Goal: Information Seeking & Learning: Learn about a topic

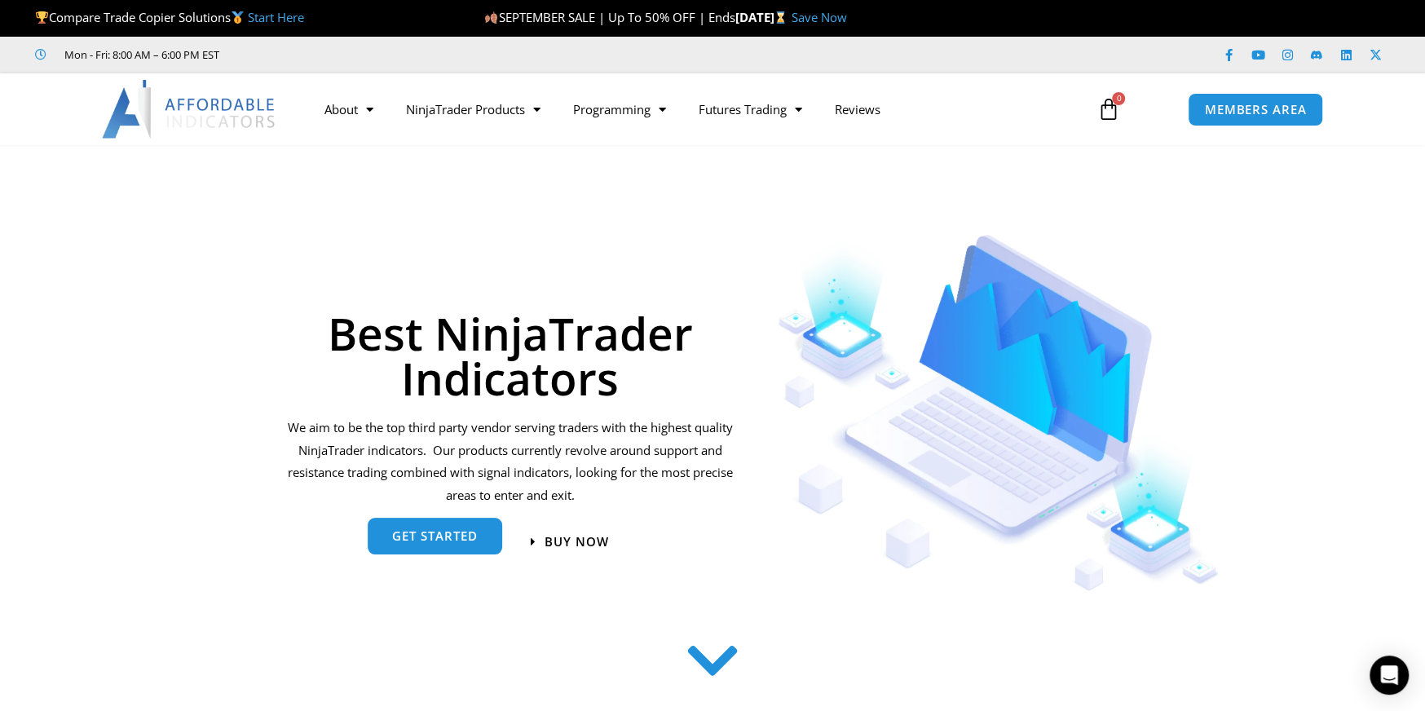
click at [436, 532] on span "get started" at bounding box center [435, 537] width 86 height 12
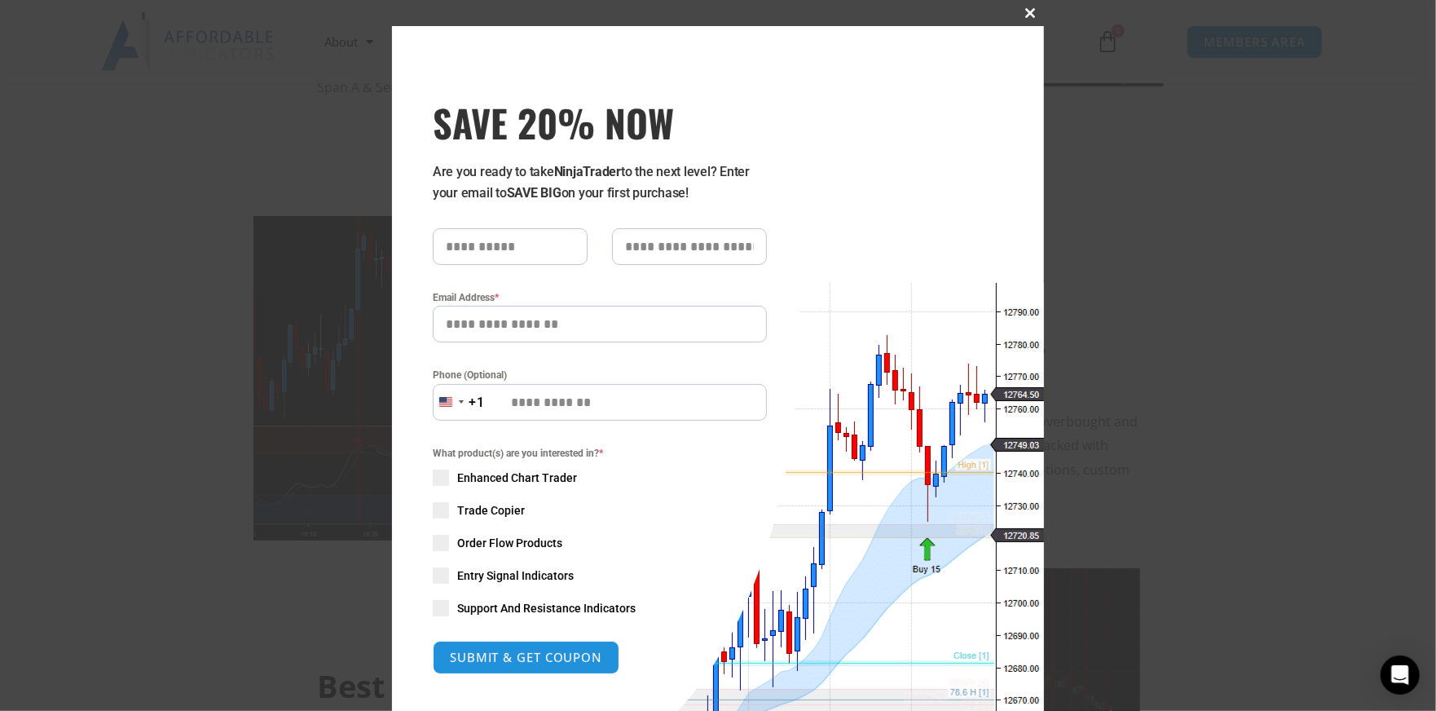
click at [1024, 7] on button "Close this module" at bounding box center [1031, 13] width 26 height 26
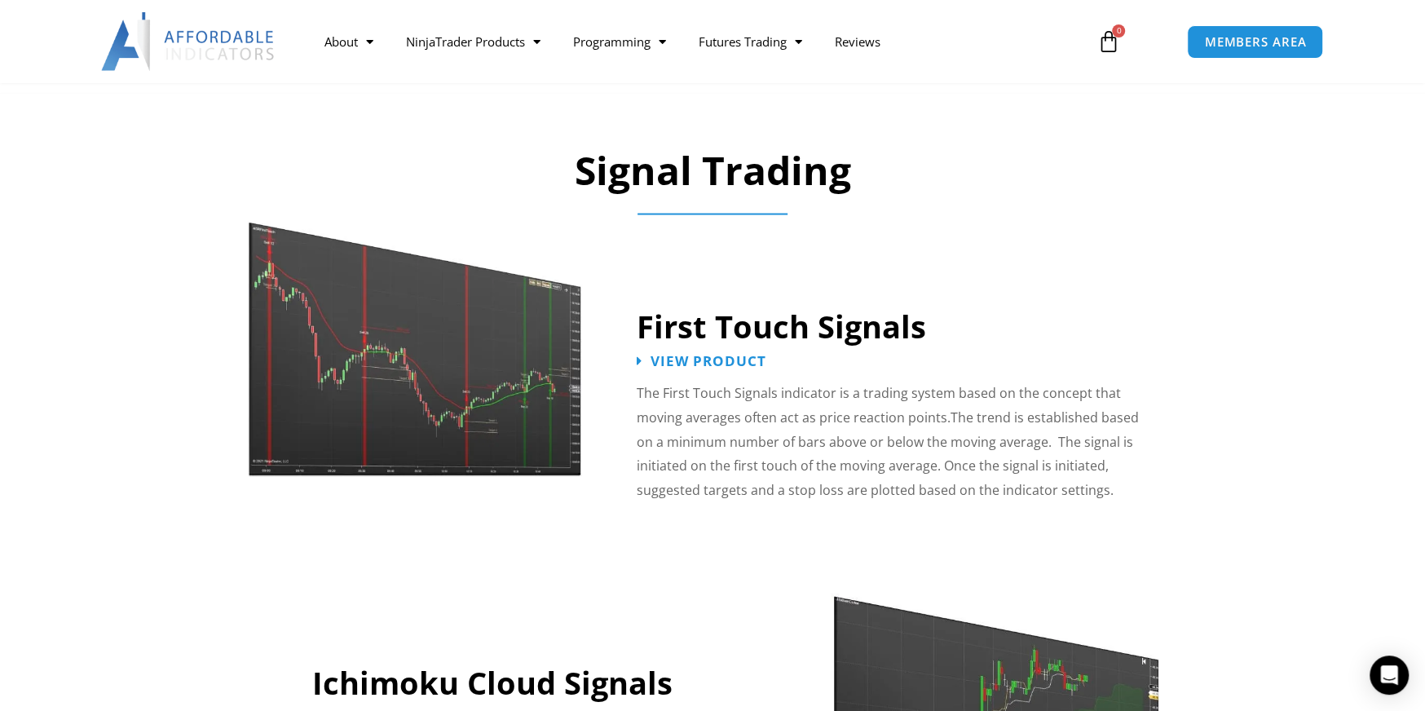
scroll to position [2291, 0]
